Goal: Use online tool/utility: Utilize a website feature to perform a specific function

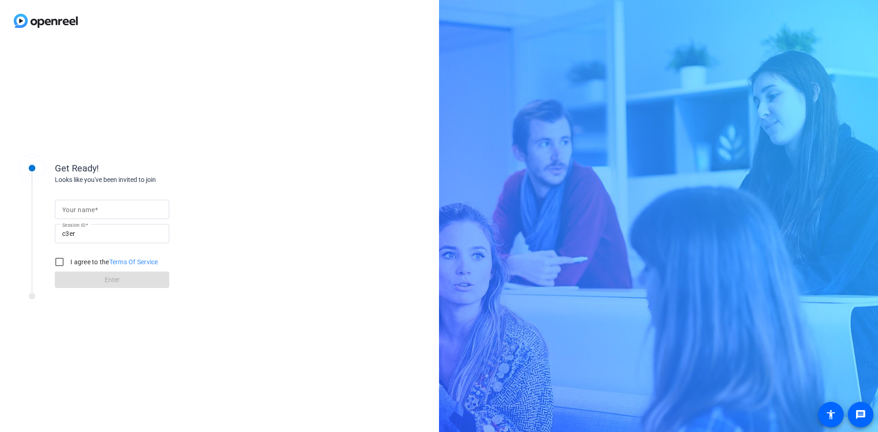
click at [107, 208] on input "Your name" at bounding box center [112, 209] width 100 height 11
type input "[PERSON_NAME]"
click at [58, 263] on input "I agree to the Terms Of Service" at bounding box center [59, 262] width 18 height 18
checkbox input "true"
click at [105, 280] on span "Enter" at bounding box center [112, 280] width 15 height 10
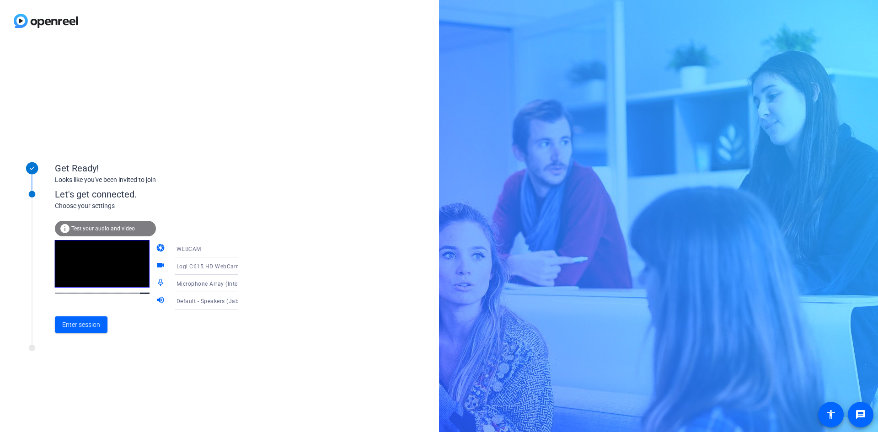
click at [98, 226] on span "Test your audio and video" at bounding box center [103, 228] width 64 height 6
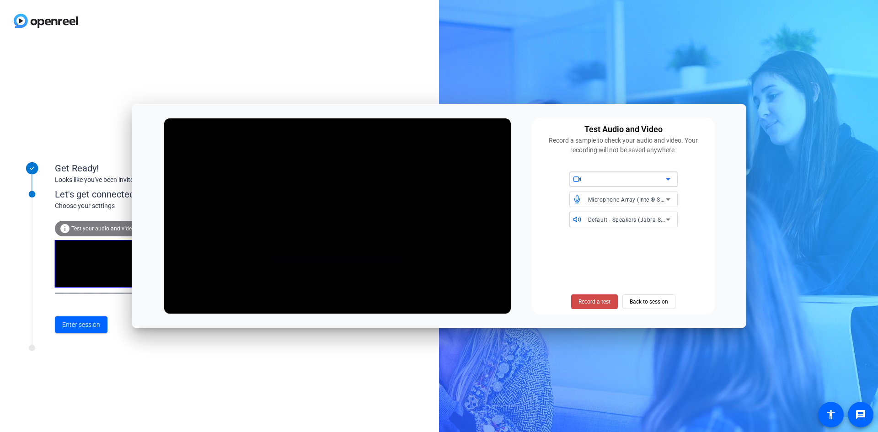
click at [591, 299] on span "Record a test" at bounding box center [595, 302] width 32 height 8
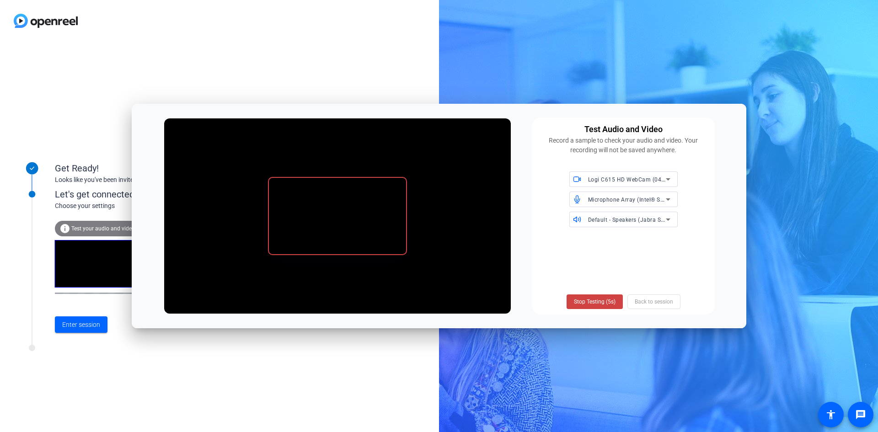
click at [599, 303] on span "Stop Testing (5s)" at bounding box center [595, 302] width 42 height 8
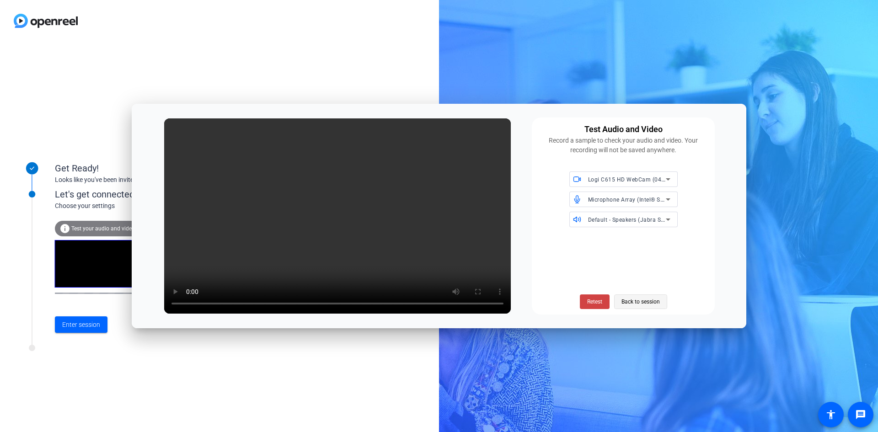
click at [652, 299] on span "Back to session" at bounding box center [641, 301] width 38 height 17
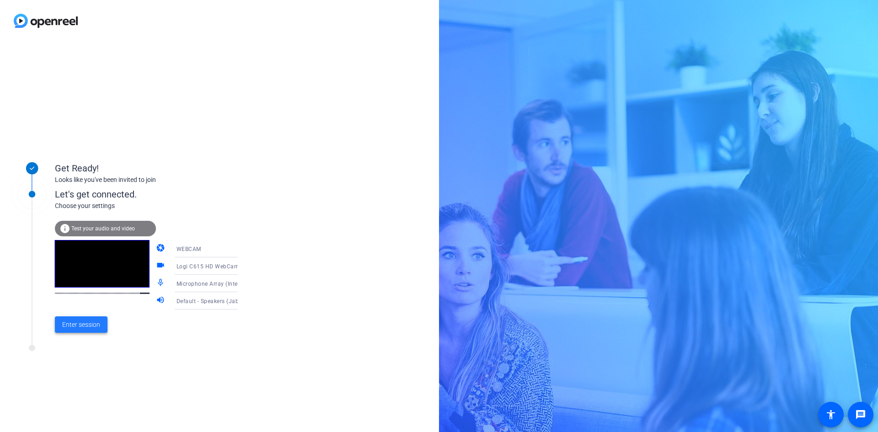
click at [85, 326] on span "Enter session" at bounding box center [81, 325] width 38 height 10
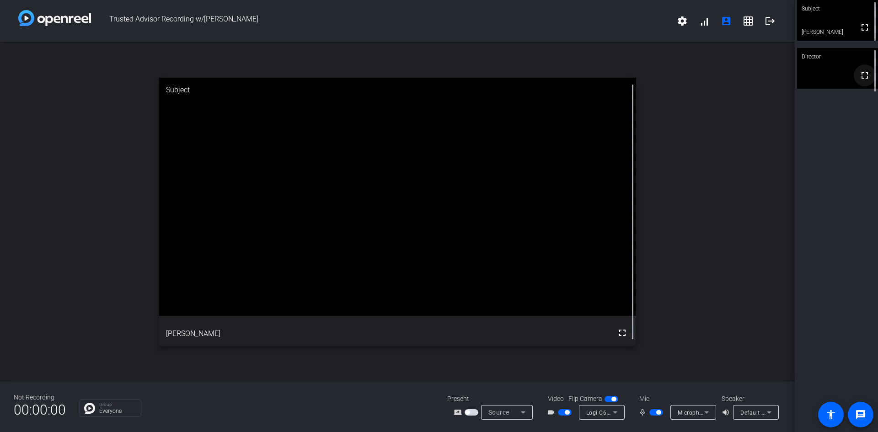
drag, startPoint x: 861, startPoint y: 80, endPoint x: 861, endPoint y: 120, distance: 40.2
click at [861, 80] on mat-icon "fullscreen" at bounding box center [864, 75] width 11 height 11
click at [706, 178] on div "open_in_new Director fullscreen" at bounding box center [397, 212] width 795 height 340
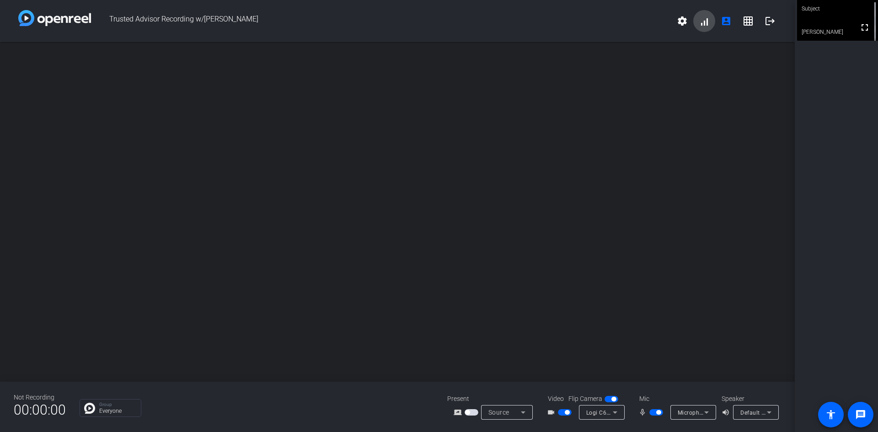
click at [709, 20] on span at bounding box center [704, 21] width 22 height 22
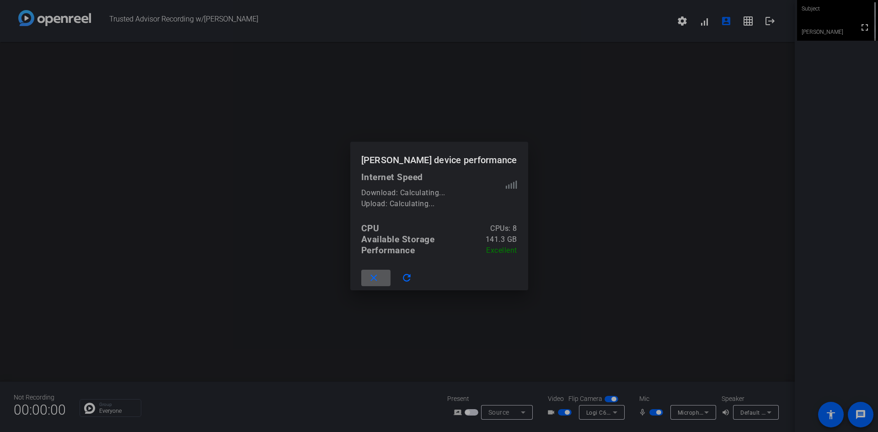
click at [665, 153] on div at bounding box center [439, 216] width 878 height 432
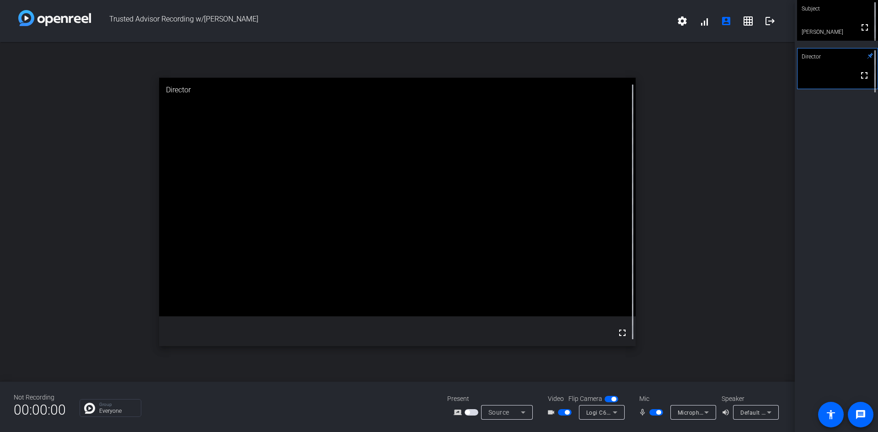
click at [724, 232] on div "open_in_new Director fullscreen" at bounding box center [397, 212] width 795 height 340
click at [520, 411] on icon at bounding box center [523, 412] width 11 height 11
click at [522, 411] on div at bounding box center [439, 216] width 878 height 432
click at [214, 119] on video at bounding box center [397, 197] width 477 height 238
click at [774, 18] on mat-icon "logout" at bounding box center [770, 21] width 11 height 11
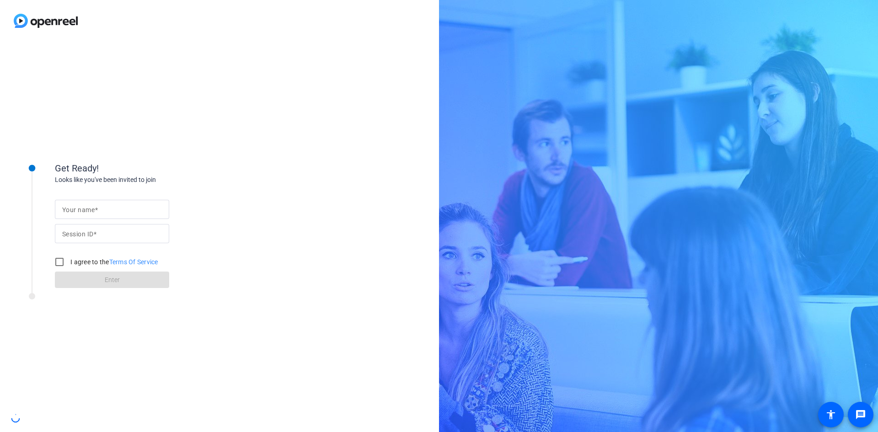
click at [106, 210] on input "Your name" at bounding box center [112, 209] width 100 height 11
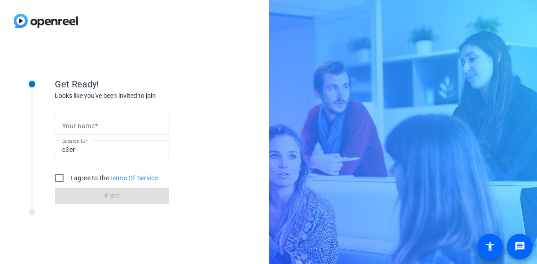
click at [89, 130] on input "Your name" at bounding box center [112, 125] width 100 height 11
type input "[PERSON_NAME]"
click at [59, 177] on input "I agree to the Terms Of Service" at bounding box center [59, 178] width 18 height 18
checkbox input "true"
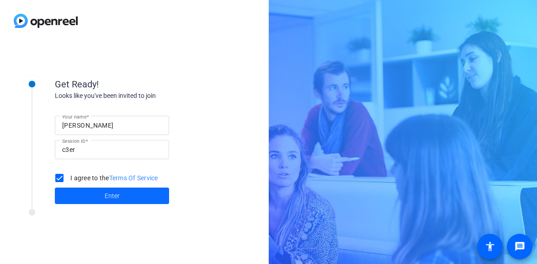
click at [91, 193] on span at bounding box center [112, 196] width 114 height 22
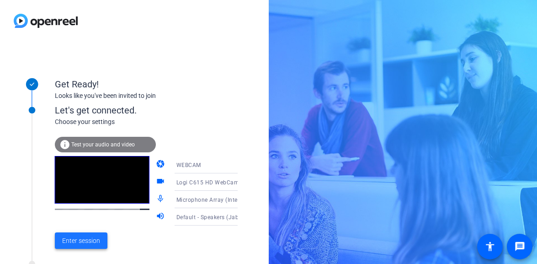
drag, startPoint x: 81, startPoint y: 245, endPoint x: 87, endPoint y: 246, distance: 5.6
click at [82, 246] on button "Enter session" at bounding box center [81, 240] width 53 height 16
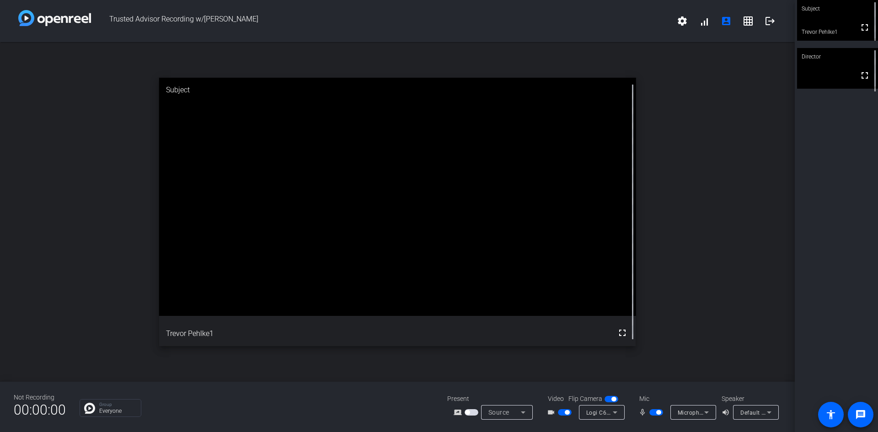
click at [537, 229] on div "Subject fullscreen Trevor Pehlke1 Director fullscreen" at bounding box center [836, 216] width 83 height 432
click at [537, 263] on span "Default - Speakers (Jabra SPEAK 510 USB) (0b0e:0420)" at bounding box center [814, 412] width 149 height 7
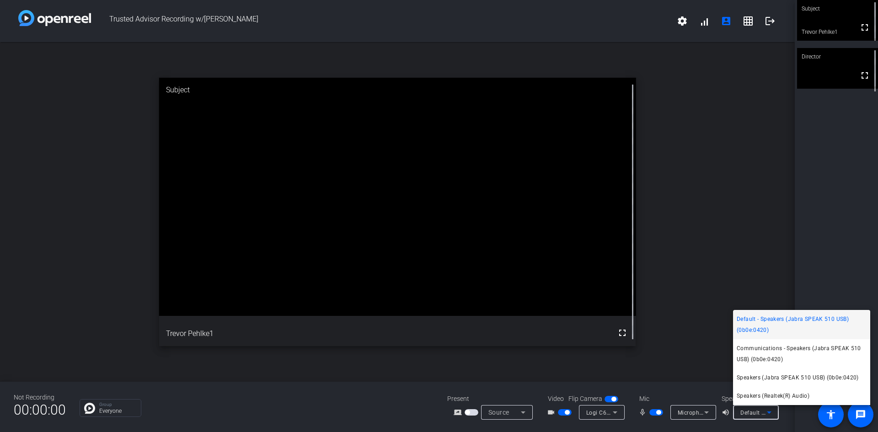
click at [537, 263] on div at bounding box center [439, 216] width 878 height 432
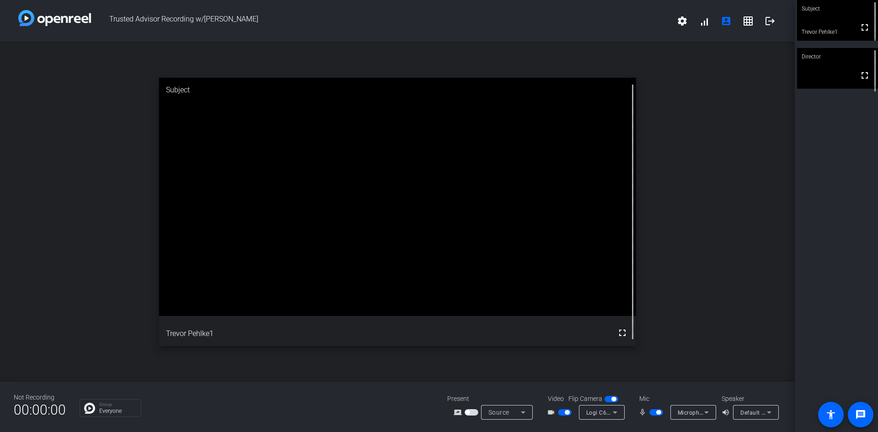
click at [537, 263] on span "Microphone Array (Intel® Smart Sound Technology for Digital Microphones)" at bounding box center [779, 412] width 203 height 7
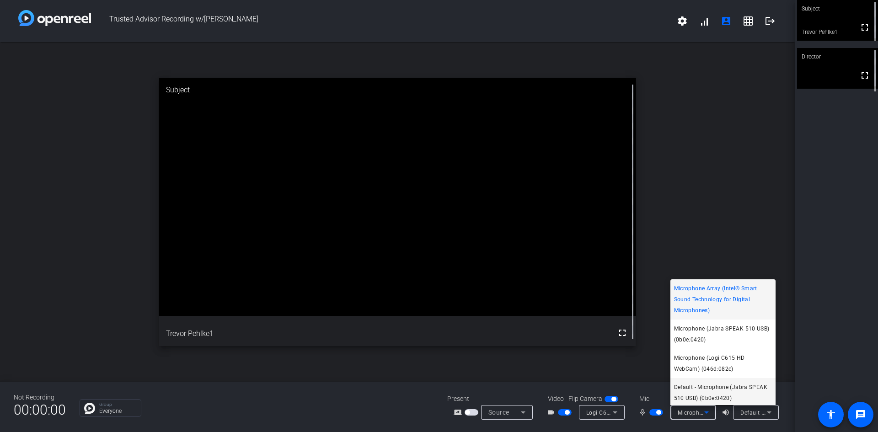
click at [537, 263] on span "Default - Microphone (Jabra SPEAK 510 USB) (0b0e:0420)" at bounding box center [723, 393] width 98 height 22
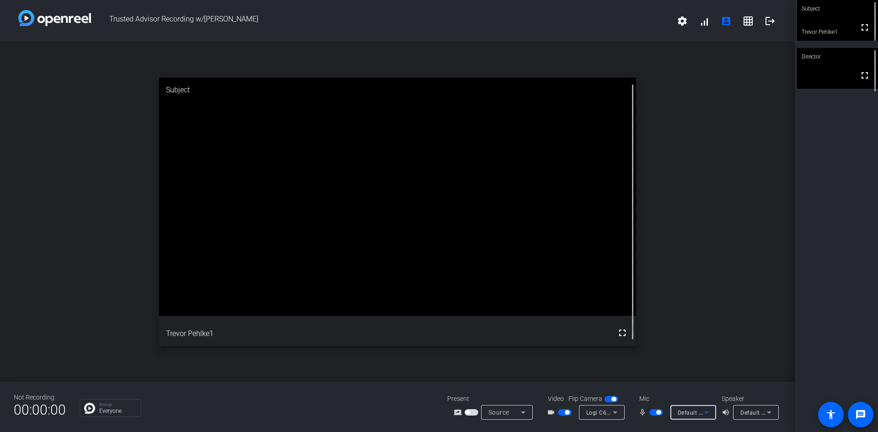
click at [537, 263] on icon at bounding box center [615, 412] width 11 height 11
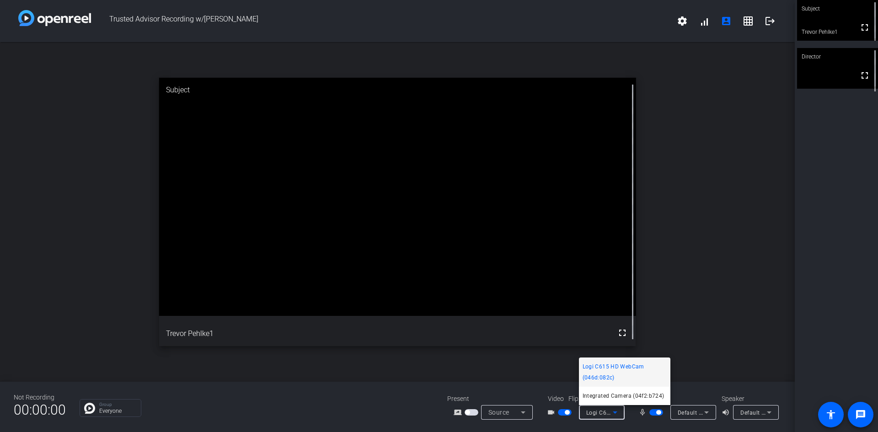
click at [537, 263] on div at bounding box center [439, 216] width 878 height 432
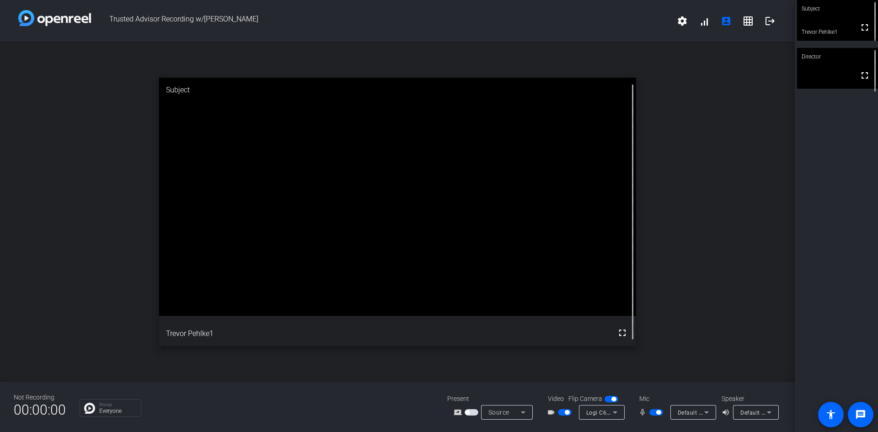
click at [525, 263] on icon at bounding box center [523, 412] width 11 height 11
click at [524, 263] on div at bounding box center [439, 216] width 878 height 432
click at [537, 16] on mat-icon "logout" at bounding box center [770, 21] width 11 height 11
